Goal: Book appointment/travel/reservation

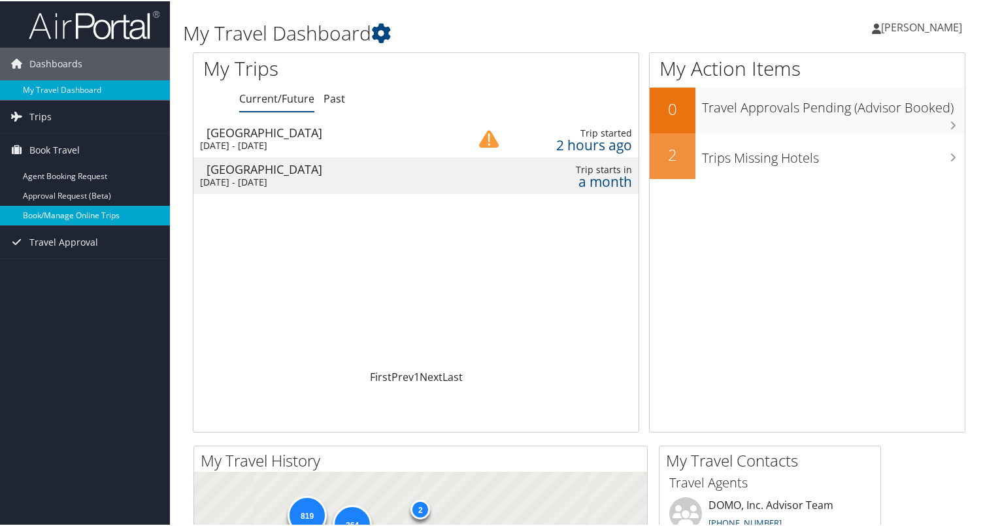
click at [65, 209] on link "Book/Manage Online Trips" at bounding box center [85, 215] width 170 height 20
